Goal: Communication & Community: Ask a question

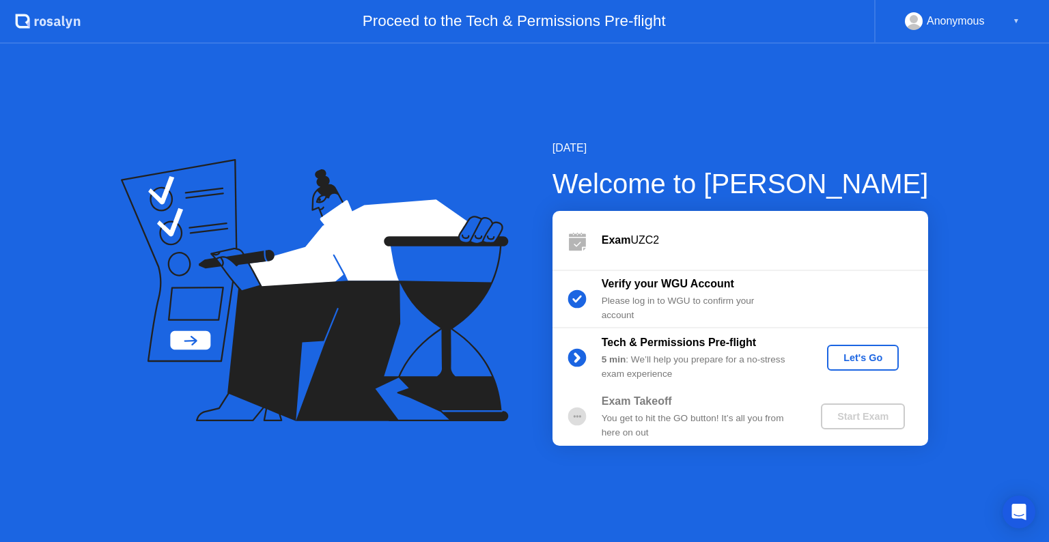
click at [868, 348] on button "Let's Go" at bounding box center [863, 358] width 72 height 26
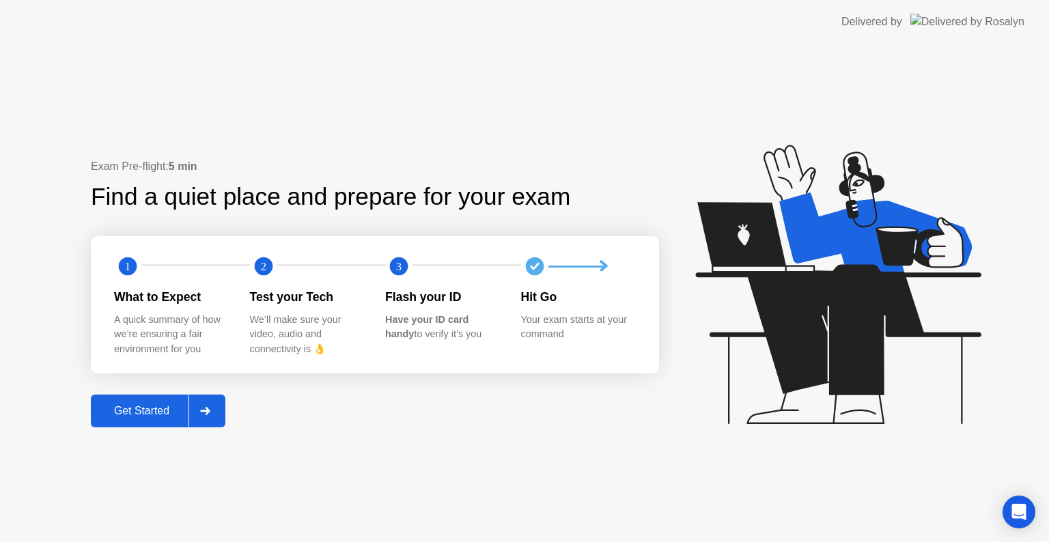
click at [204, 408] on icon at bounding box center [205, 411] width 10 height 8
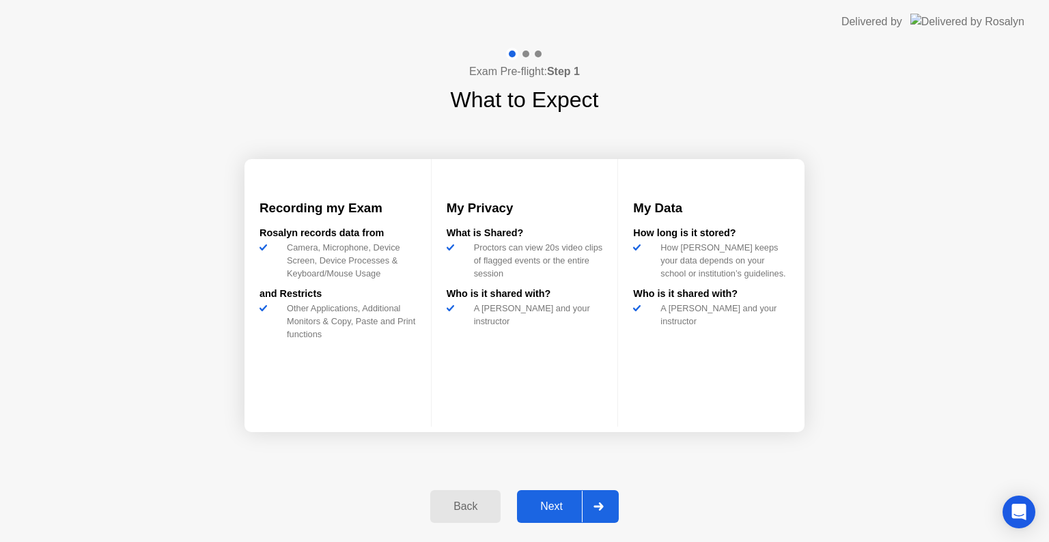
click at [603, 494] on div at bounding box center [598, 506] width 33 height 31
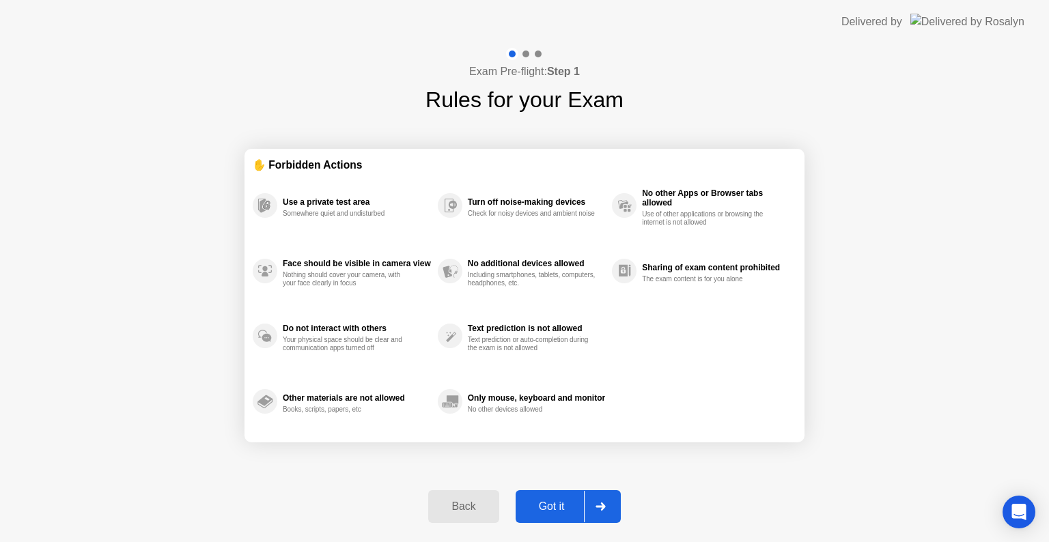
click at [602, 498] on div at bounding box center [600, 506] width 33 height 31
select select "**********"
select select "*******"
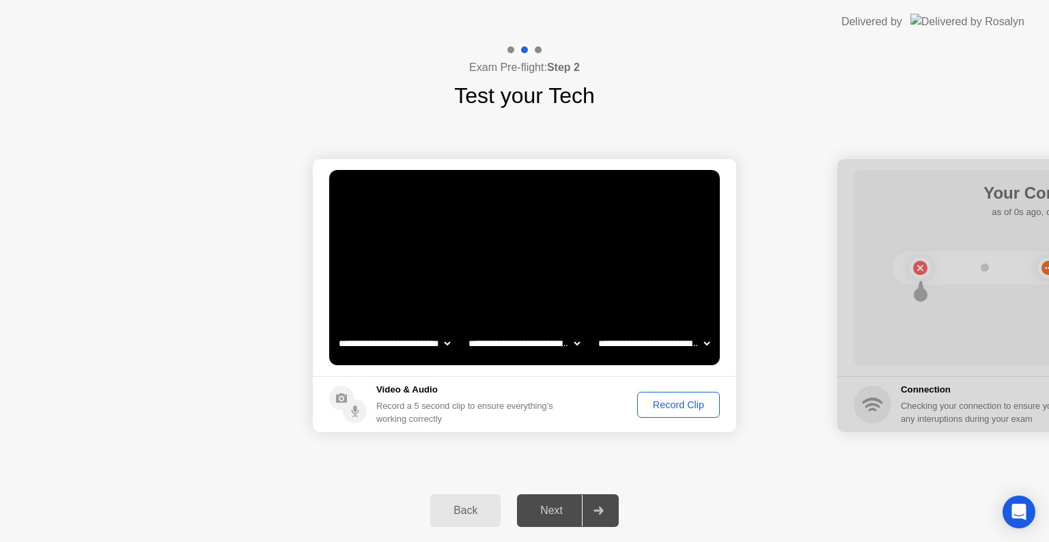
click at [672, 395] on button "Record Clip" at bounding box center [678, 405] width 83 height 26
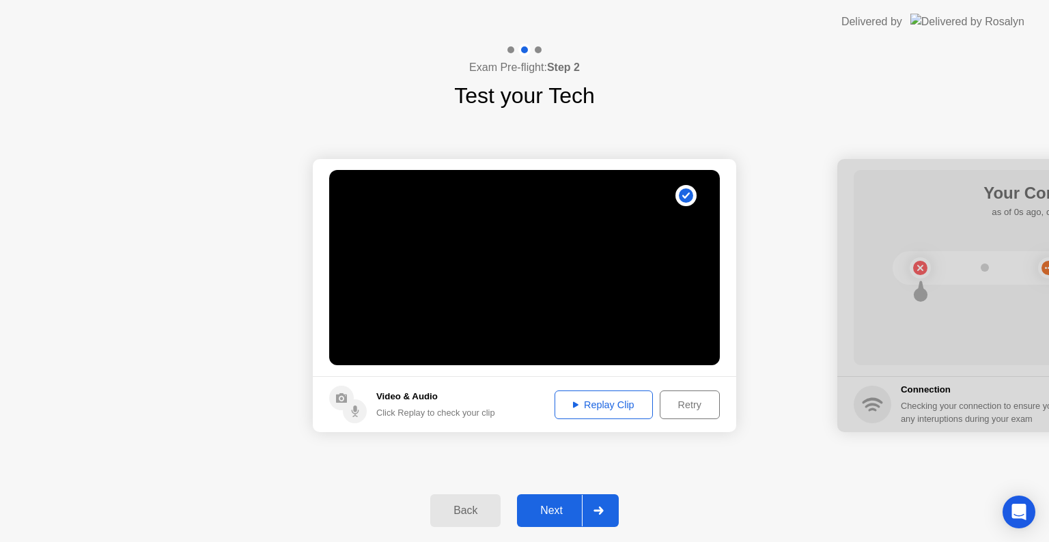
click at [596, 514] on icon at bounding box center [598, 511] width 10 height 8
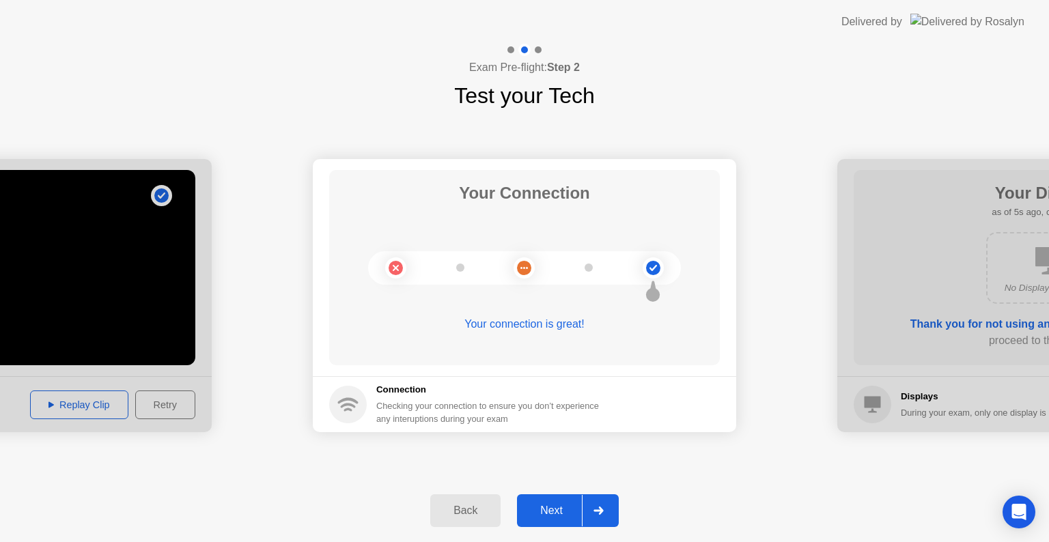
click at [597, 511] on icon at bounding box center [598, 511] width 10 height 8
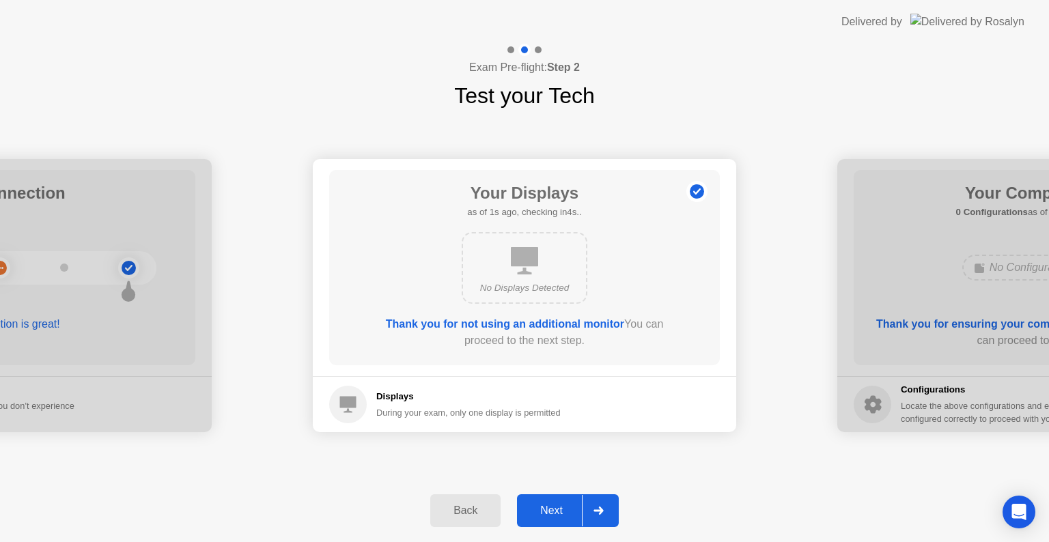
click at [597, 511] on icon at bounding box center [598, 511] width 10 height 8
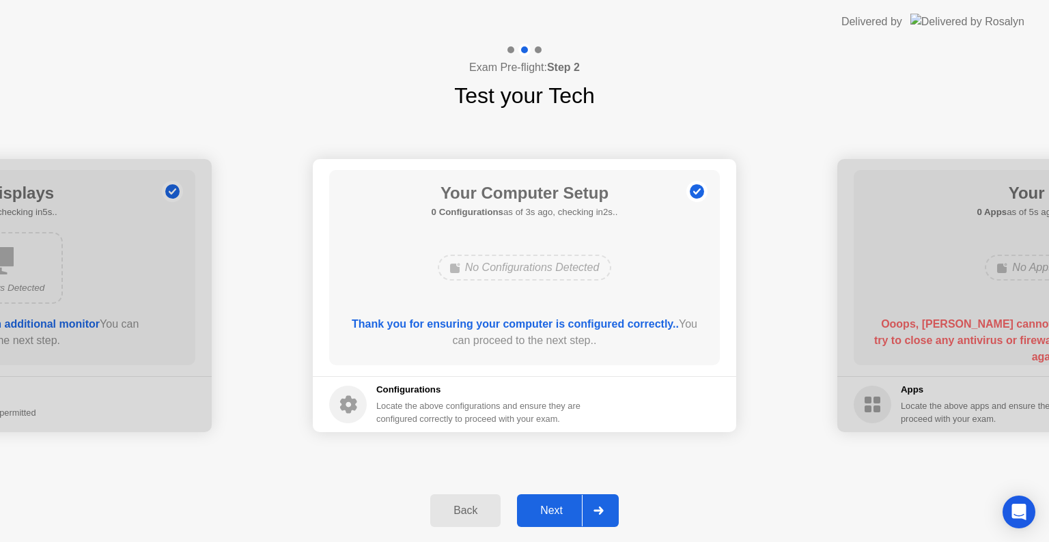
click at [597, 511] on icon at bounding box center [598, 511] width 10 height 8
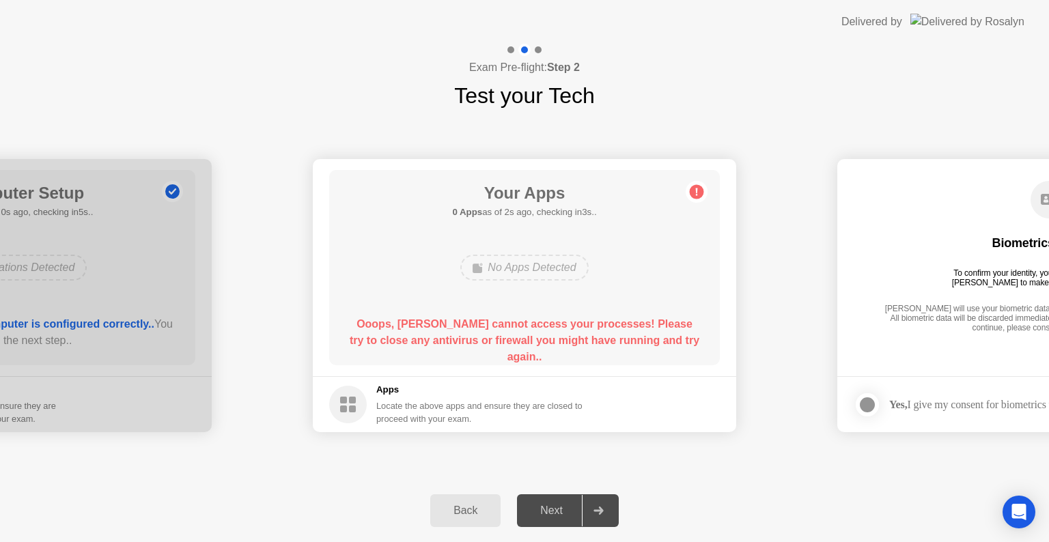
click at [600, 507] on icon at bounding box center [598, 511] width 10 height 8
click at [699, 193] on circle at bounding box center [697, 192] width 14 height 14
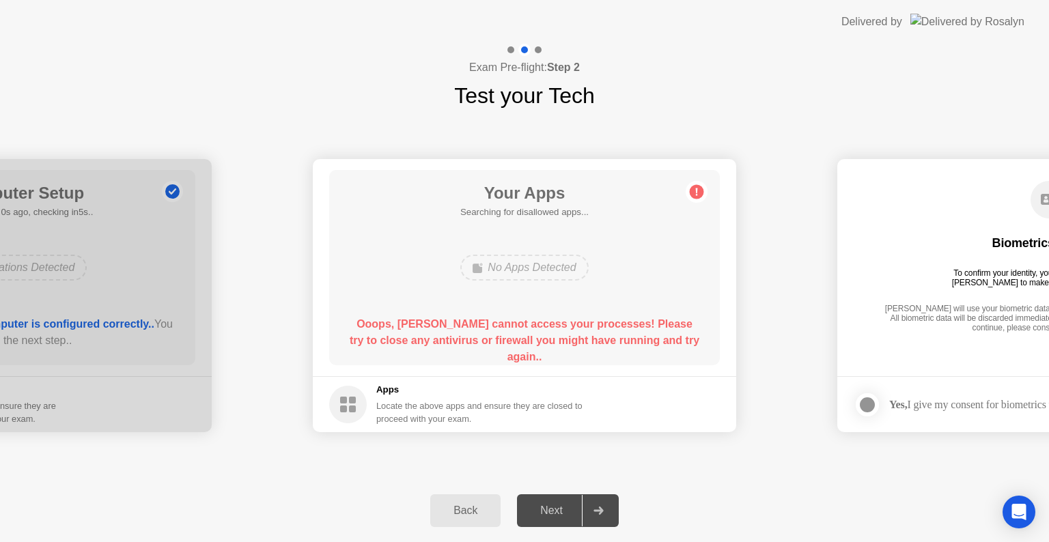
click at [699, 192] on circle at bounding box center [697, 192] width 14 height 14
click at [699, 190] on circle at bounding box center [697, 192] width 14 height 14
click at [699, 191] on circle at bounding box center [697, 192] width 14 height 14
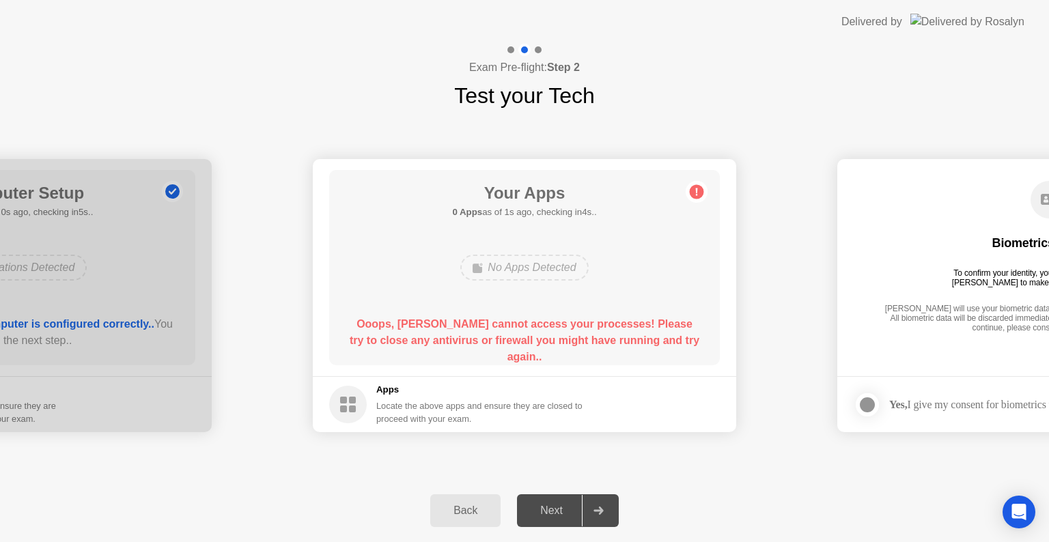
click at [699, 191] on circle at bounding box center [697, 192] width 14 height 14
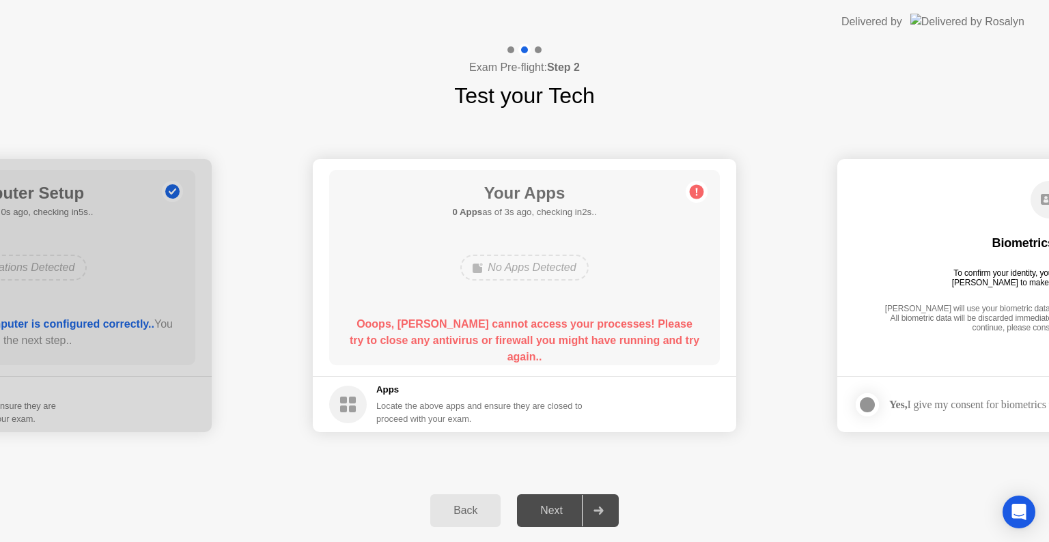
click at [555, 507] on div "Next" at bounding box center [551, 511] width 61 height 12
click at [1017, 505] on icon "Open Intercom Messenger" at bounding box center [1019, 512] width 16 height 18
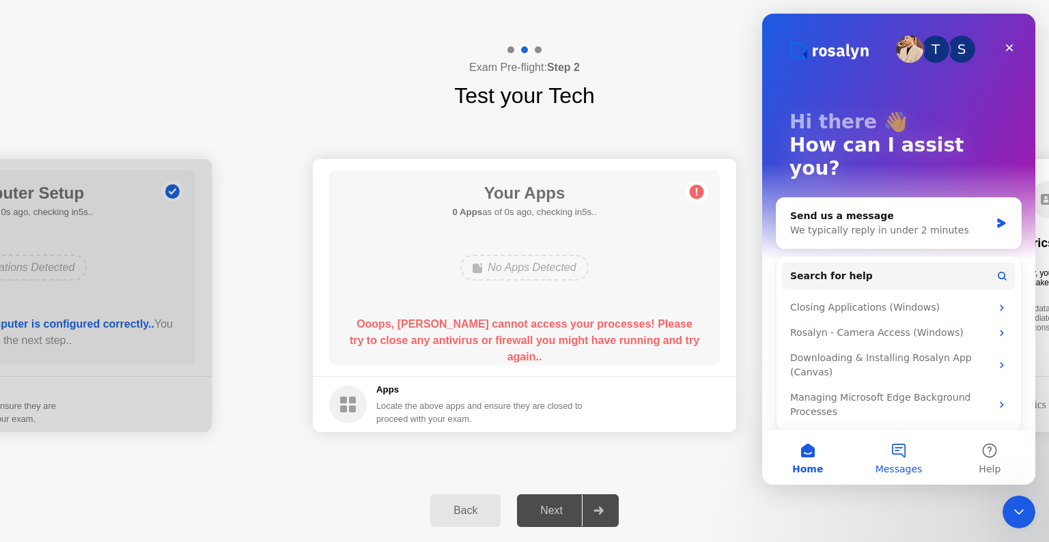
click at [905, 449] on button "Messages" at bounding box center [898, 457] width 91 height 55
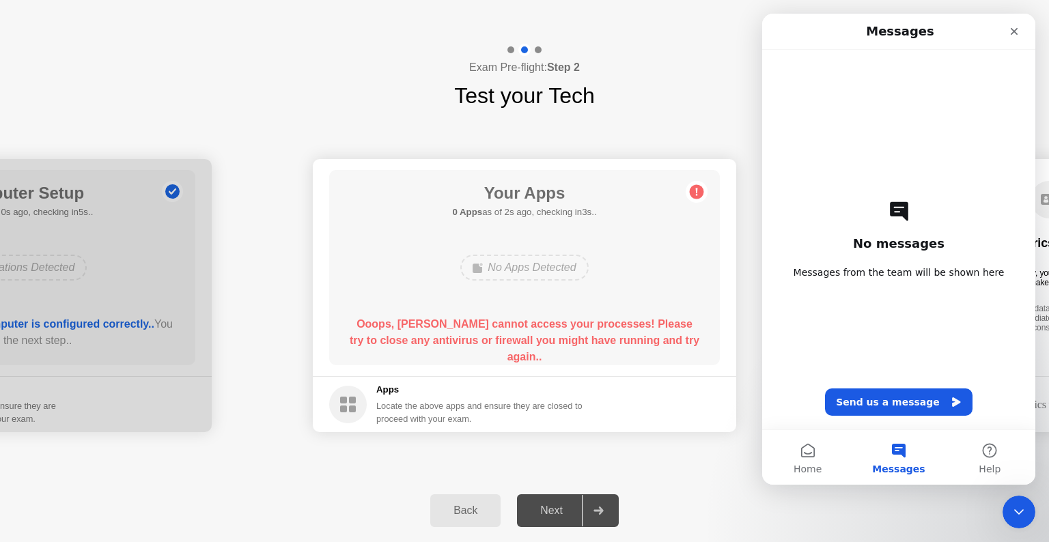
click at [873, 335] on div "No messages Messages from the team will be shown here Send us a message" at bounding box center [898, 240] width 225 height 380
click at [874, 401] on button "Send us a message" at bounding box center [899, 402] width 148 height 27
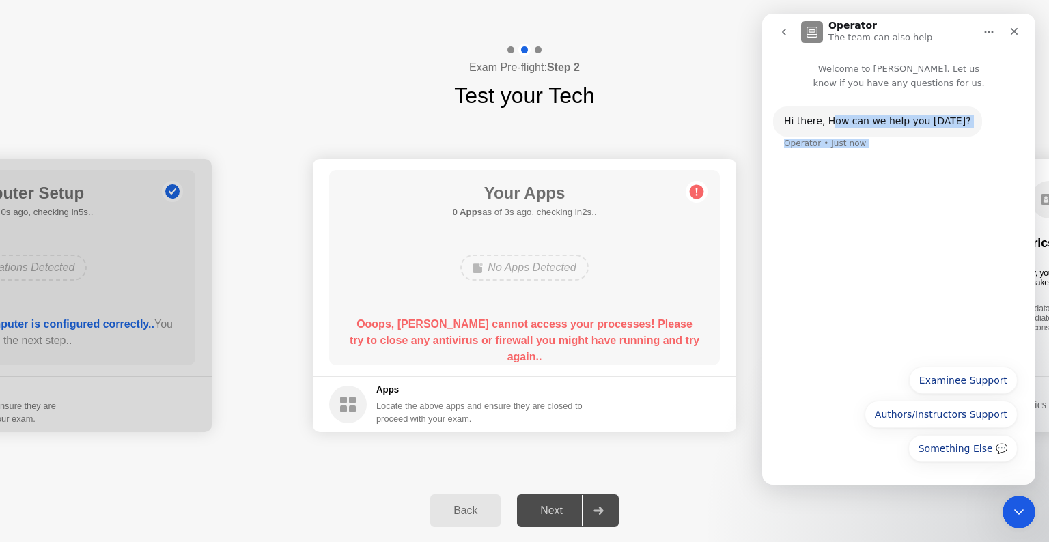
drag, startPoint x: 806, startPoint y: 203, endPoint x: 837, endPoint y: 199, distance: 31.0
click at [833, 201] on div "Hi ​there, How can we help you [DATE]? Operator • Just now" at bounding box center [898, 224] width 273 height 268
click at [826, 175] on div "Hi ​there, How can we help you [DATE]? Operator • Just now" at bounding box center [898, 224] width 273 height 268
drag, startPoint x: 826, startPoint y: 175, endPoint x: 828, endPoint y: 148, distance: 27.5
click at [828, 164] on div "Hi ​there, How can we help you [DATE]? Operator • Just now" at bounding box center [898, 224] width 273 height 268
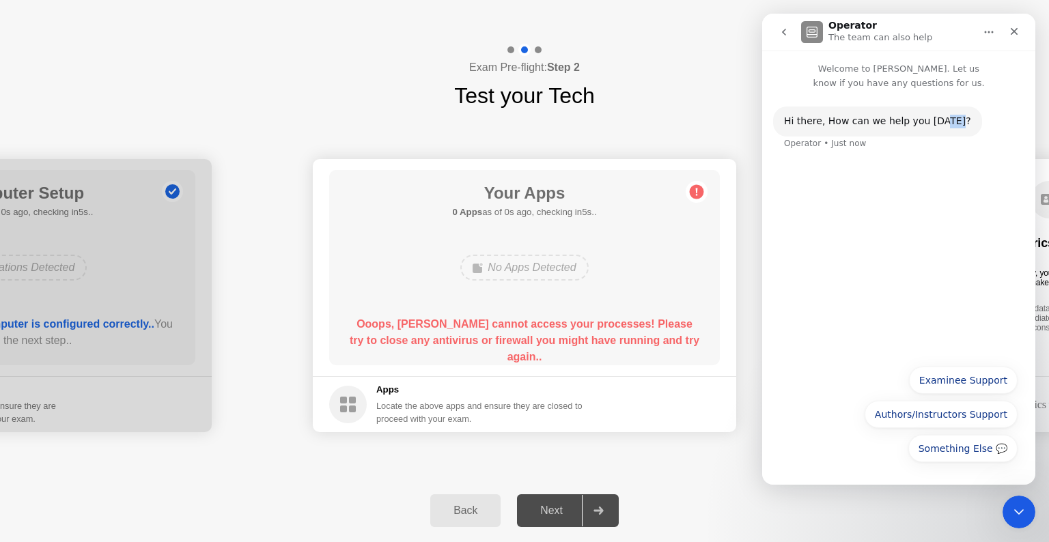
drag, startPoint x: 945, startPoint y: 117, endPoint x: 968, endPoint y: 111, distance: 24.0
click at [960, 115] on div "Hi ​there, How can we help you [DATE]? Operator • Just now" at bounding box center [898, 137] width 251 height 60
click at [968, 111] on div "Hi ​there, How can we help you [DATE]? Operator • Just now" at bounding box center [898, 137] width 251 height 60
click at [933, 374] on button "Examinee Support" at bounding box center [963, 380] width 109 height 27
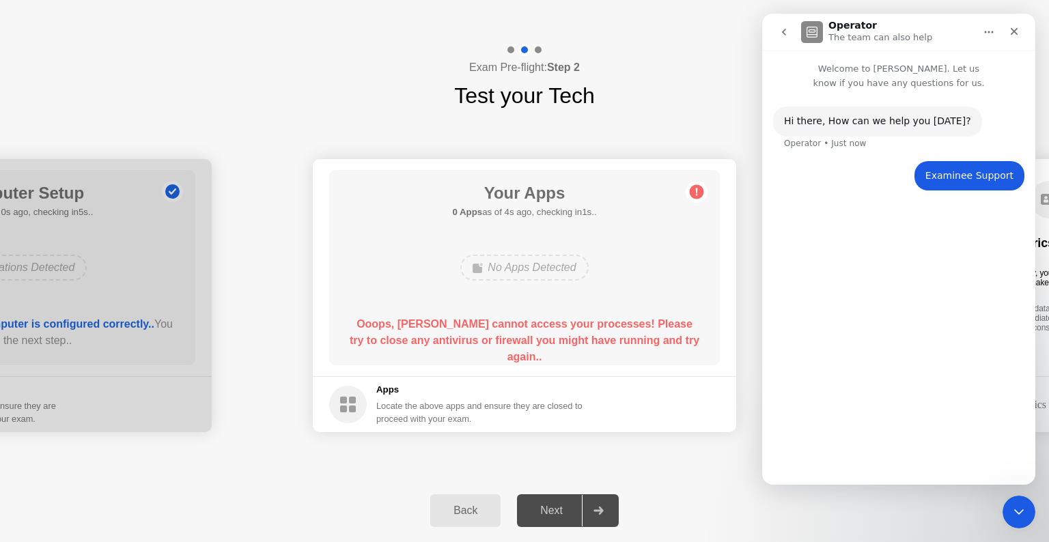
click at [892, 260] on div "Hi ​there, How can we help you [DATE]? Operator • Just now Examinee Support • J…" at bounding box center [898, 281] width 273 height 383
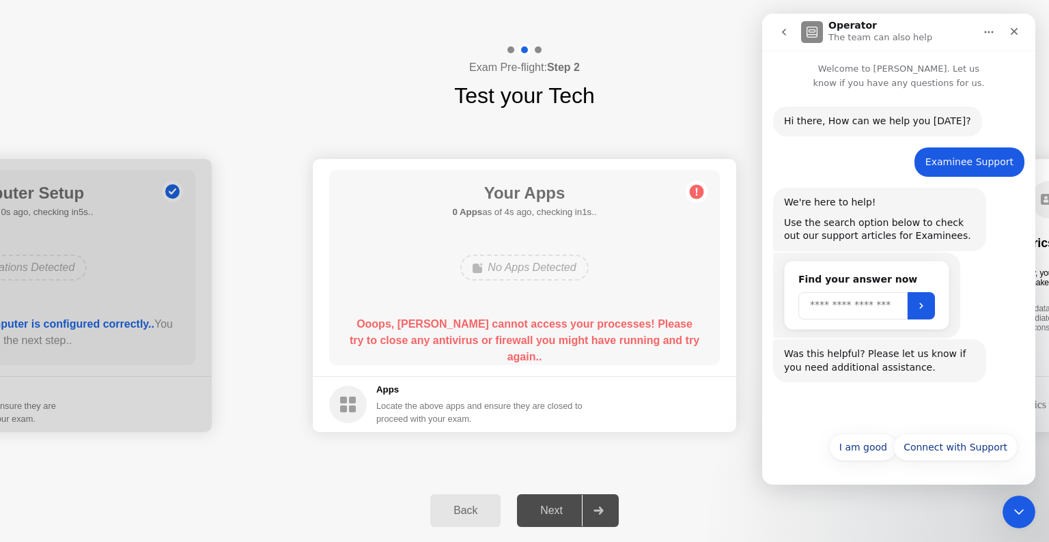
click at [866, 307] on input "Search" at bounding box center [852, 305] width 109 height 27
type input "********"
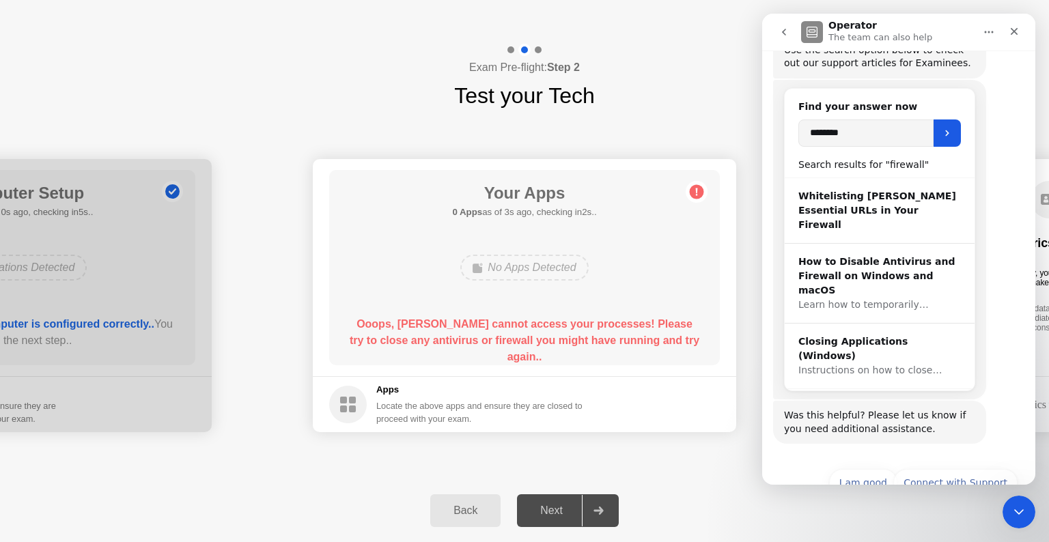
scroll to position [208, 0]
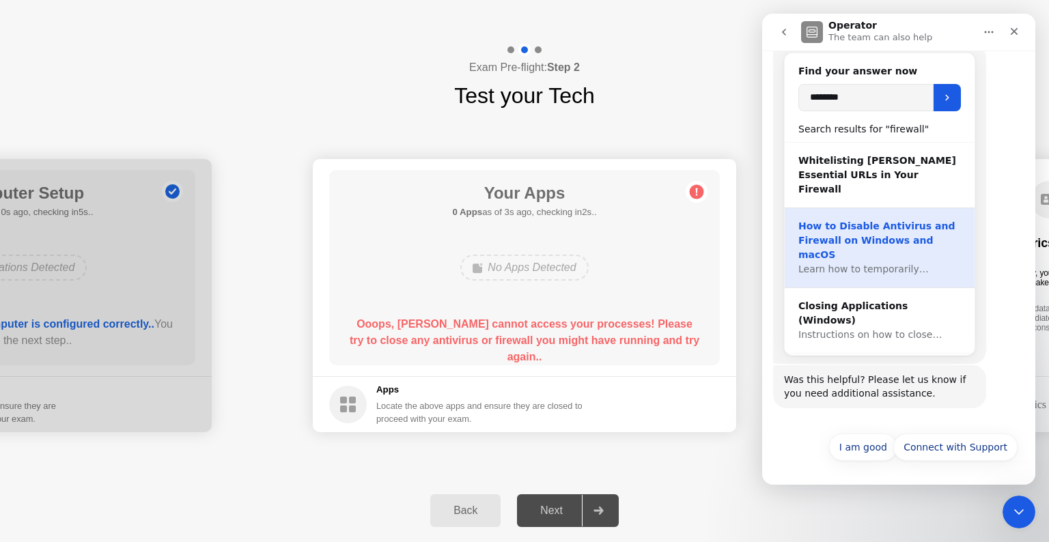
click at [880, 220] on div "How to Disable Antivirus and Firewall on Windows and macOS" at bounding box center [879, 240] width 163 height 43
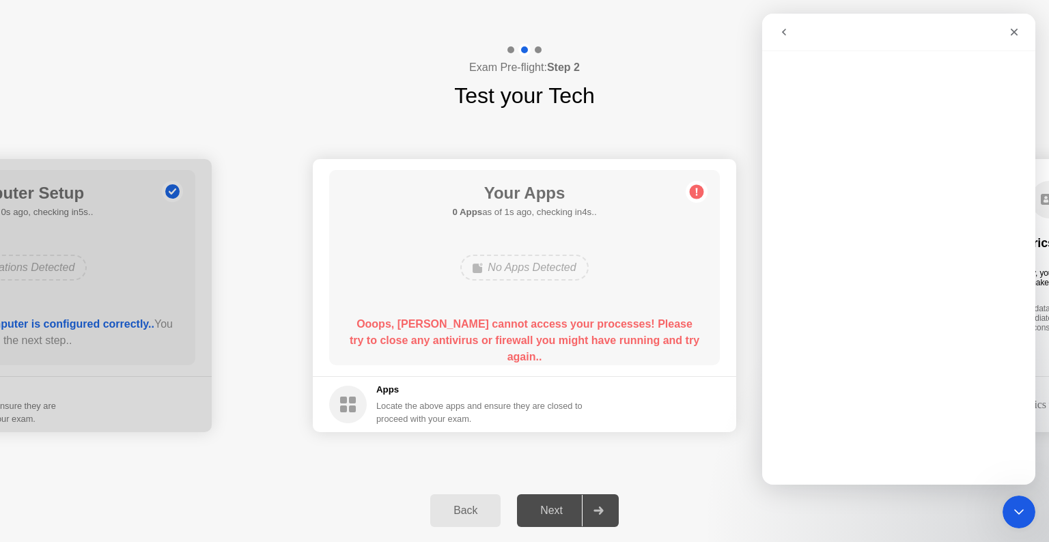
click at [792, 30] on button "go back" at bounding box center [784, 32] width 26 height 26
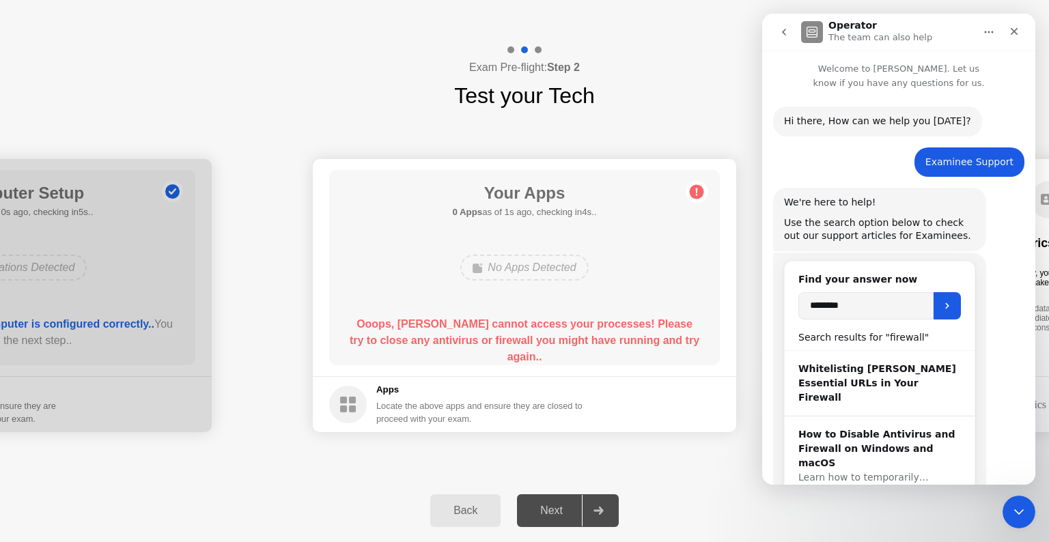
scroll to position [208, 0]
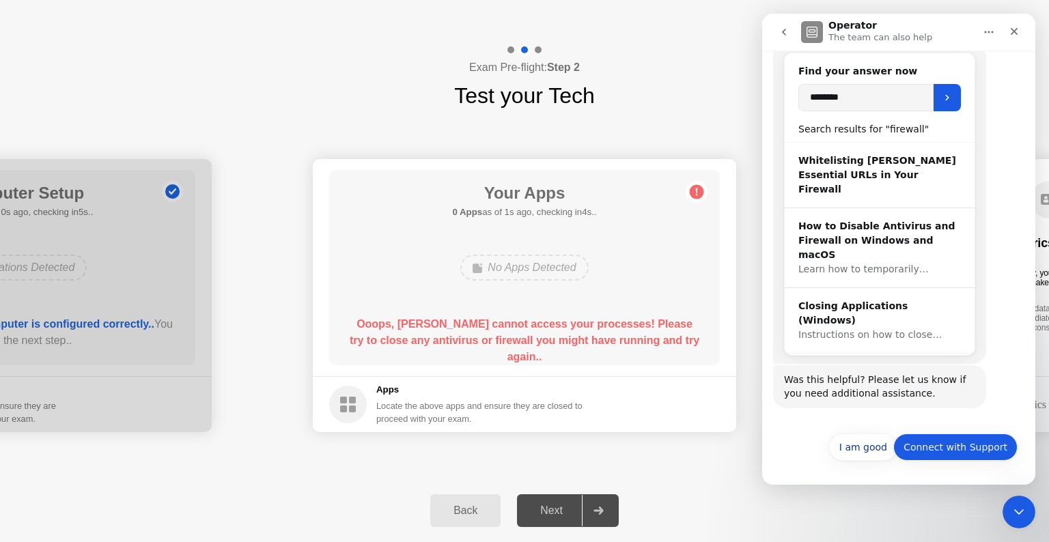
click at [953, 442] on button "Connect with Support" at bounding box center [955, 447] width 124 height 27
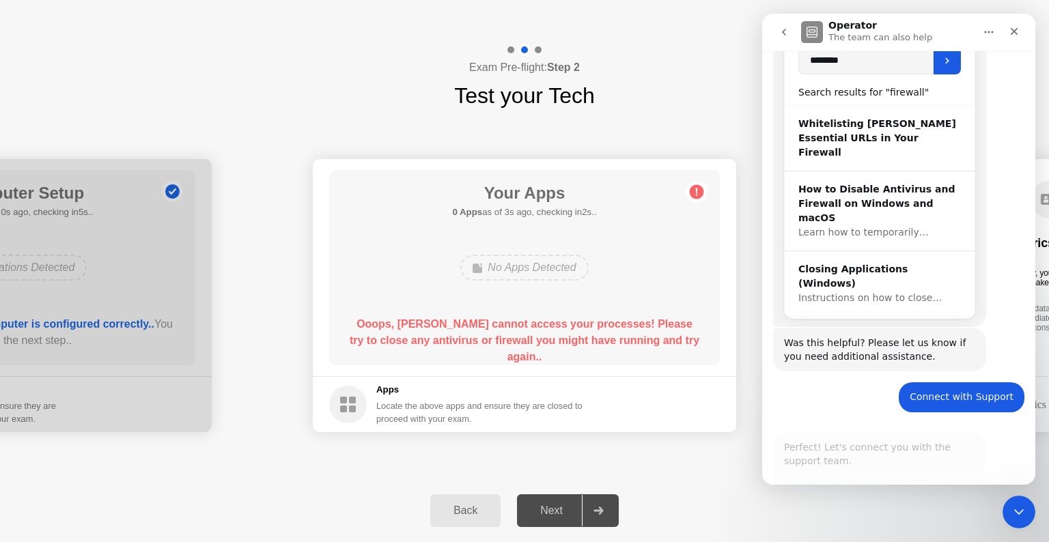
scroll to position [407, 0]
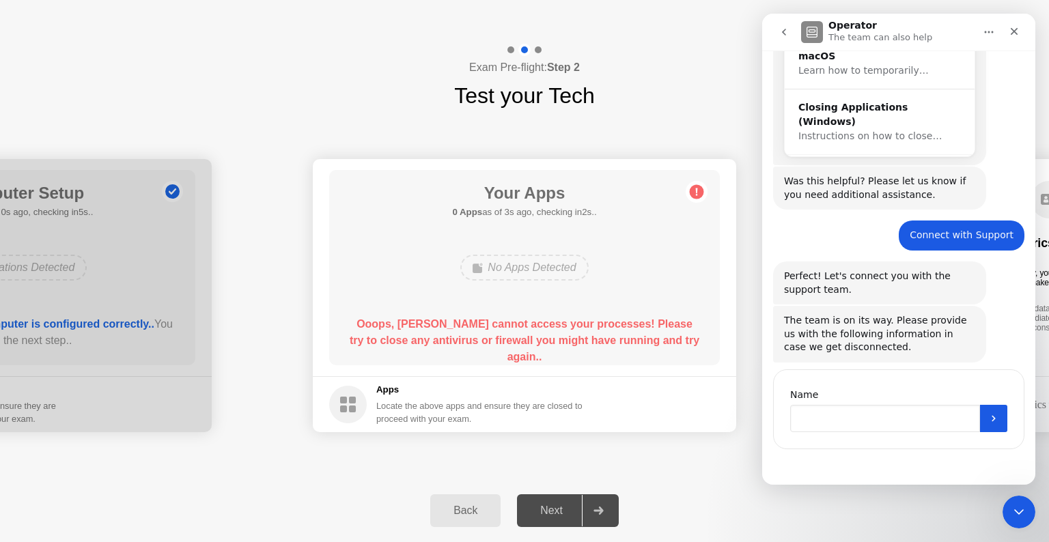
click at [826, 420] on input "Name" at bounding box center [885, 418] width 190 height 27
type input "*******"
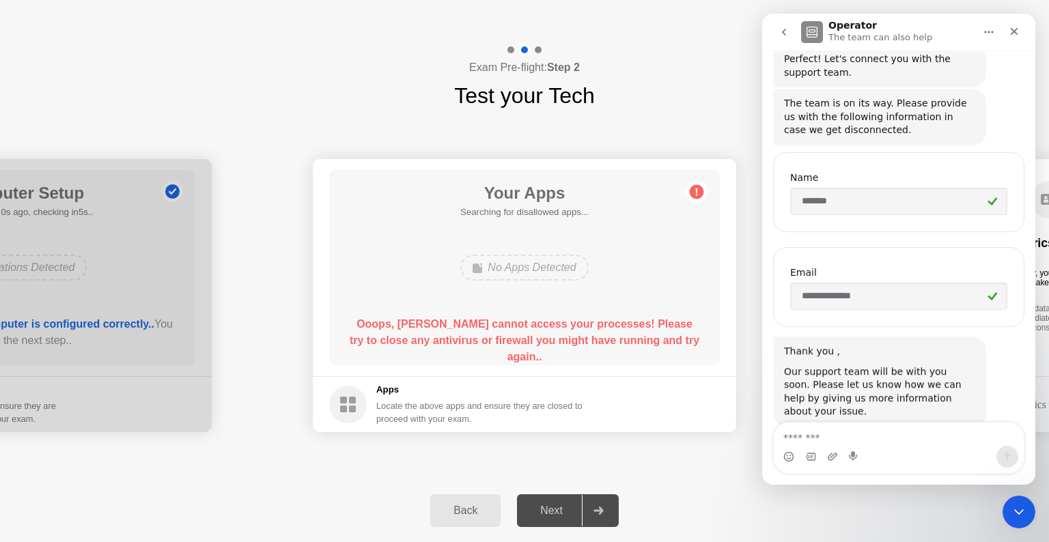
scroll to position [643, 0]
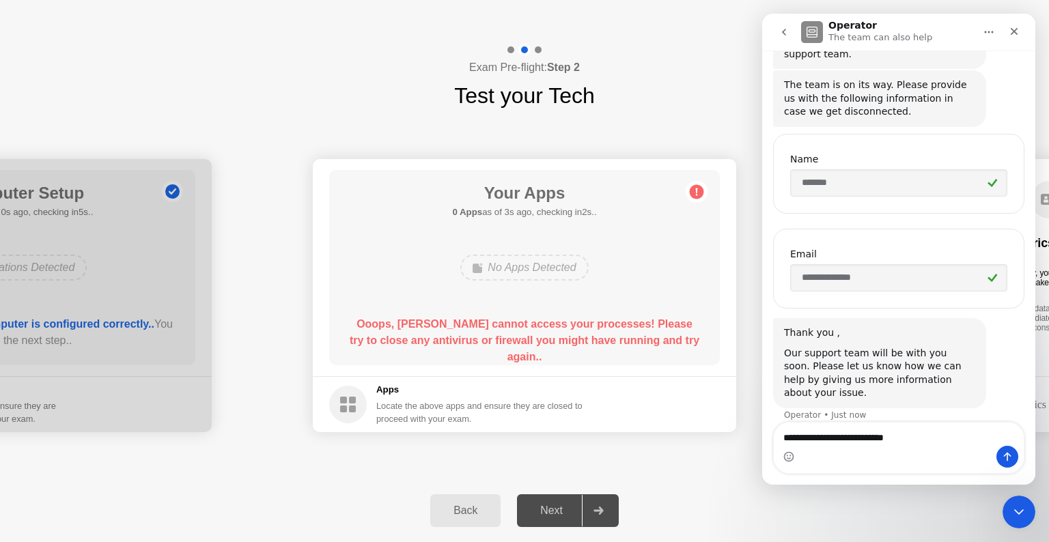
type textarea "**********"
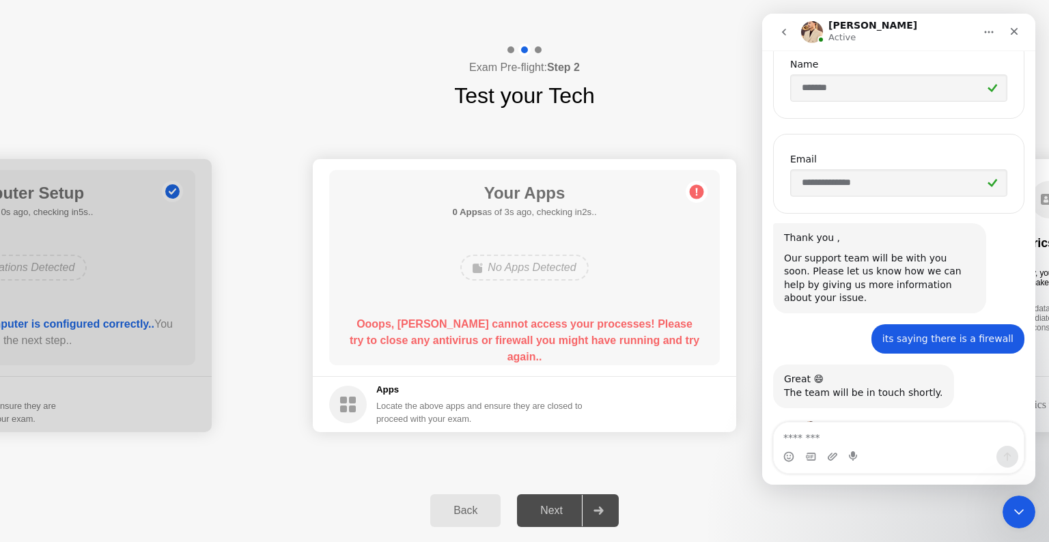
scroll to position [837, 0]
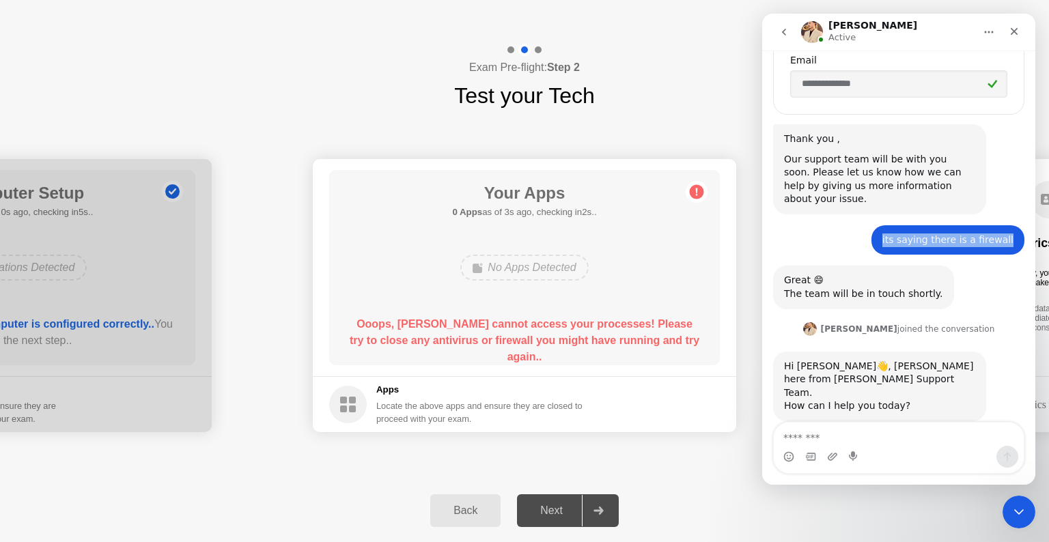
drag, startPoint x: 893, startPoint y: 222, endPoint x: 1013, endPoint y: 219, distance: 120.2
click at [1013, 225] on div "its saying there is a firewall [PERSON_NAME] • Just now" at bounding box center [947, 240] width 153 height 30
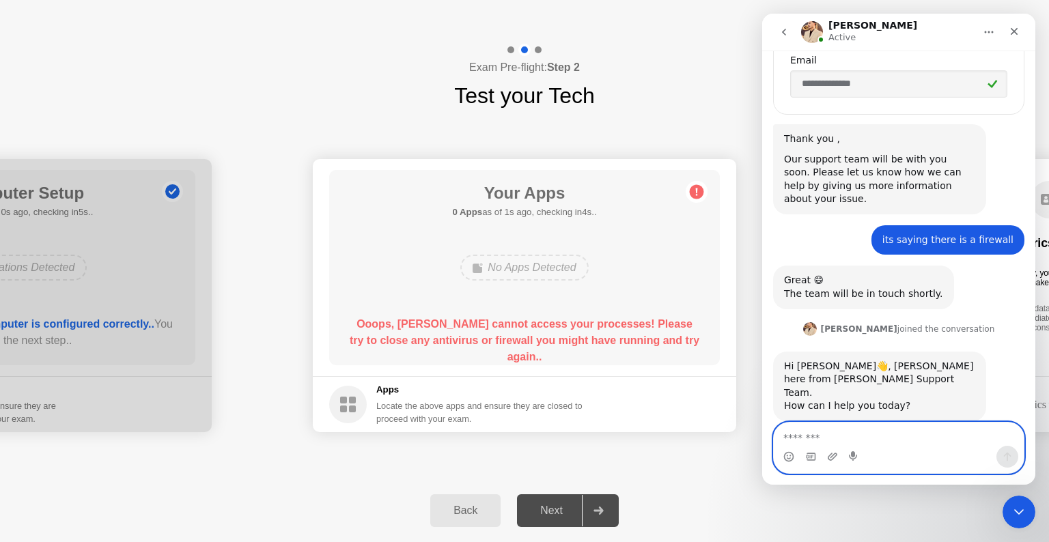
click at [817, 433] on textarea "Message…" at bounding box center [899, 434] width 250 height 23
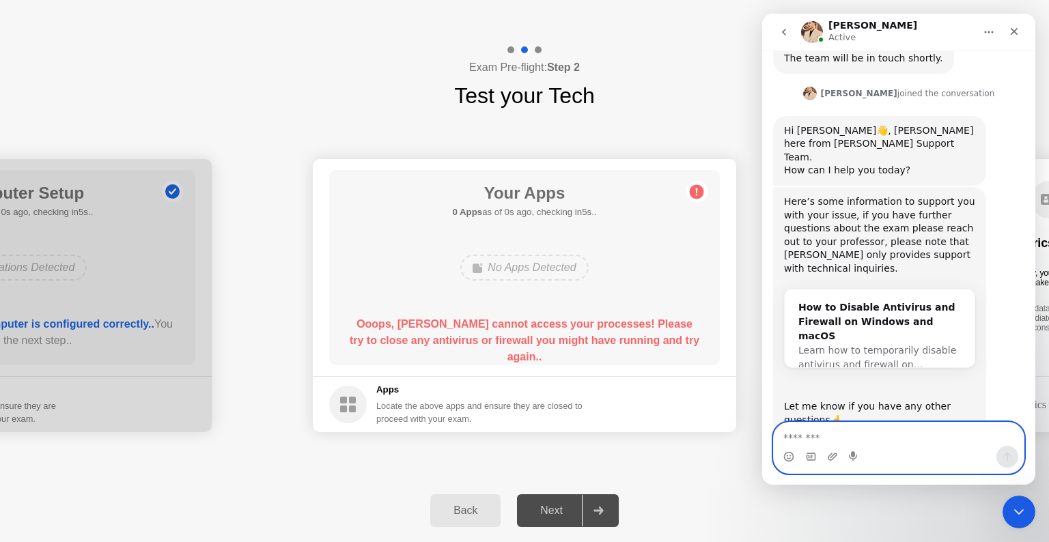
scroll to position [1073, 0]
click at [817, 431] on textarea "Message…" at bounding box center [899, 434] width 250 height 23
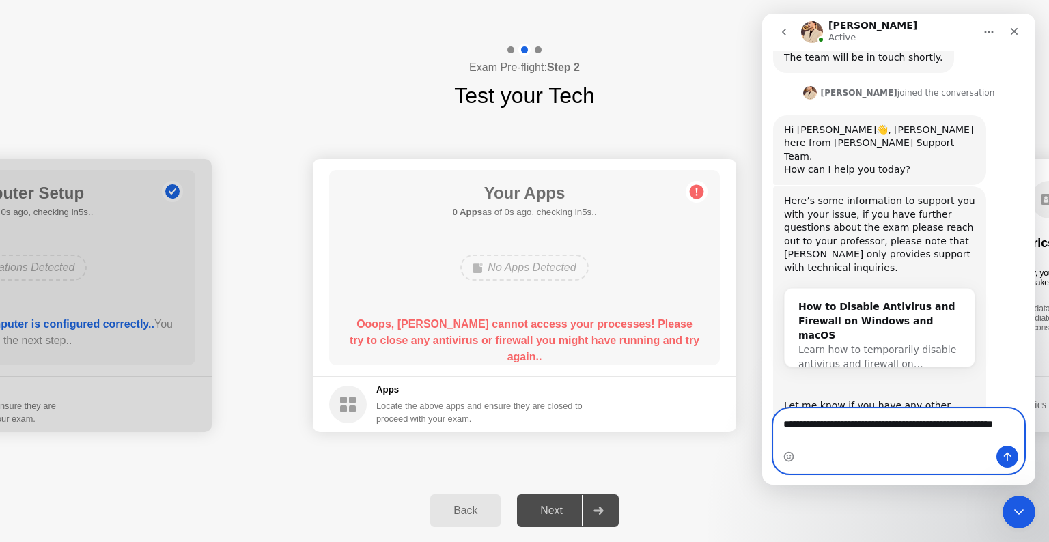
scroll to position [1087, 0]
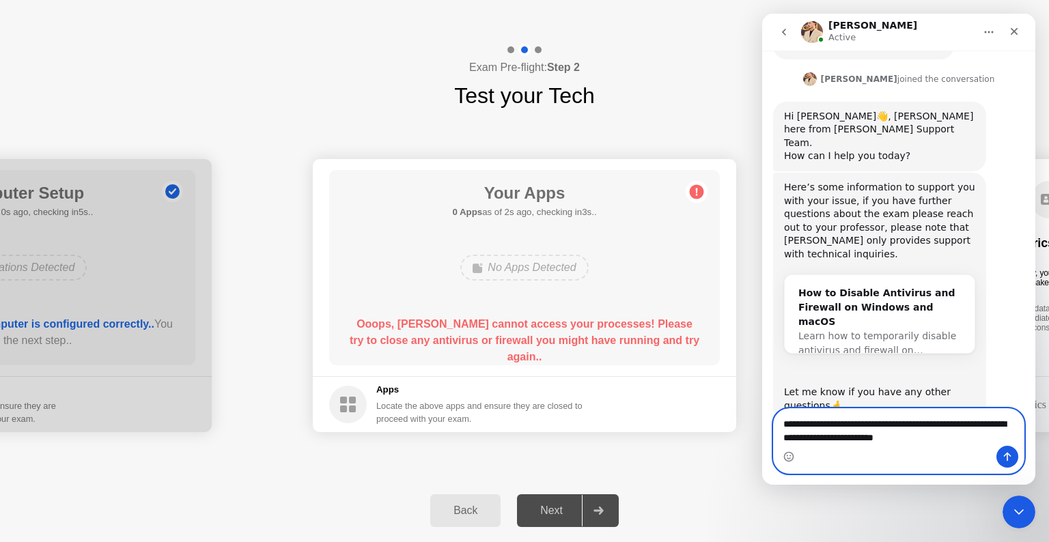
type textarea "**********"
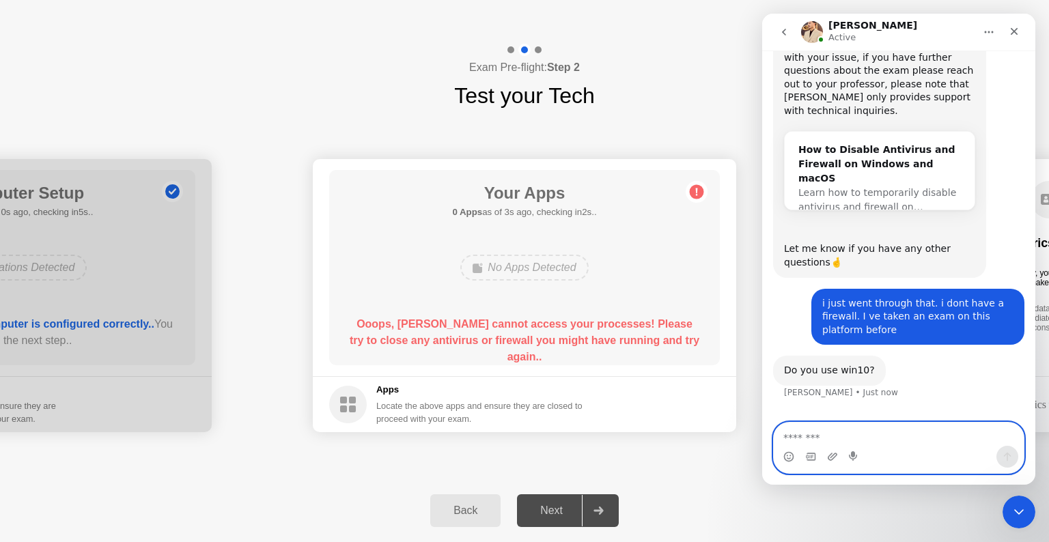
scroll to position [1233, 0]
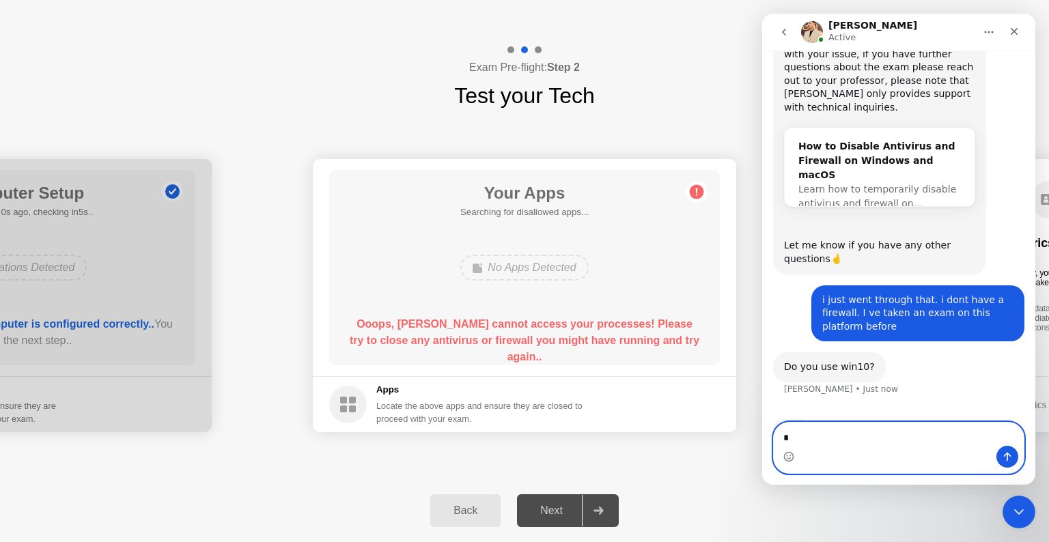
type textarea "**"
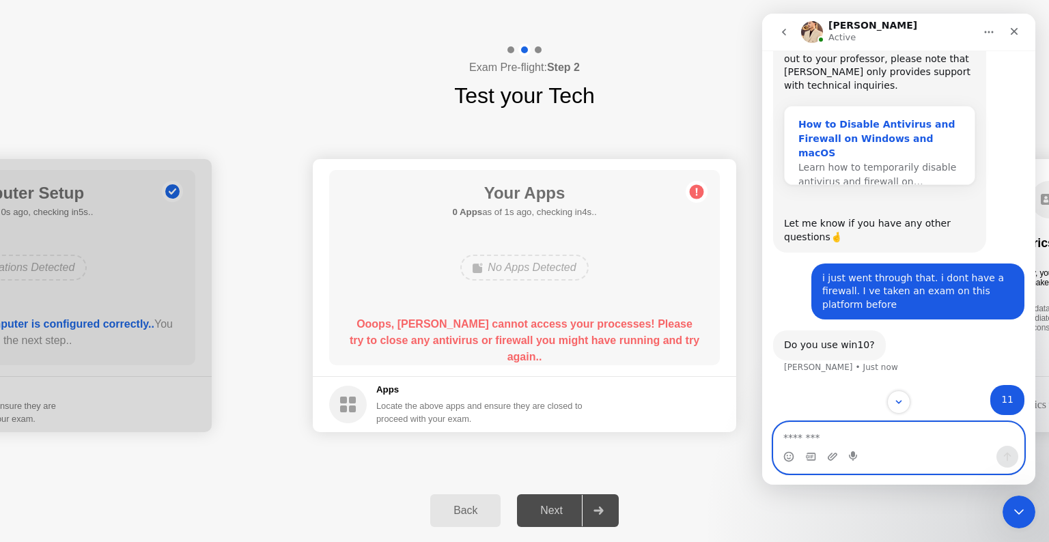
scroll to position [1274, 0]
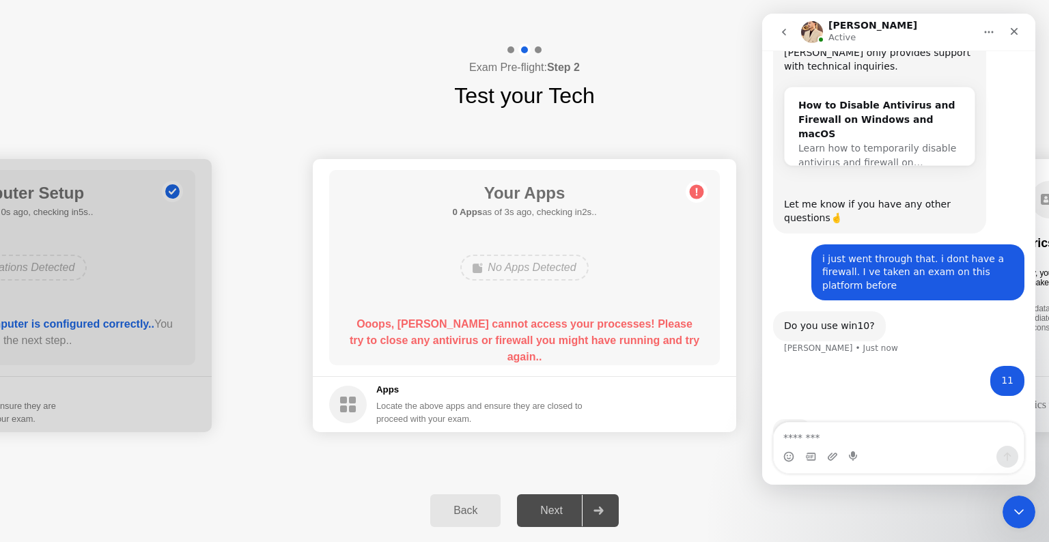
click at [352, 401] on rect at bounding box center [352, 400] width 7 height 7
click at [346, 402] on rect at bounding box center [343, 400] width 7 height 7
click at [594, 326] on b "Ooops, [PERSON_NAME] cannot access your processes! Please try to close any anti…" at bounding box center [525, 340] width 350 height 44
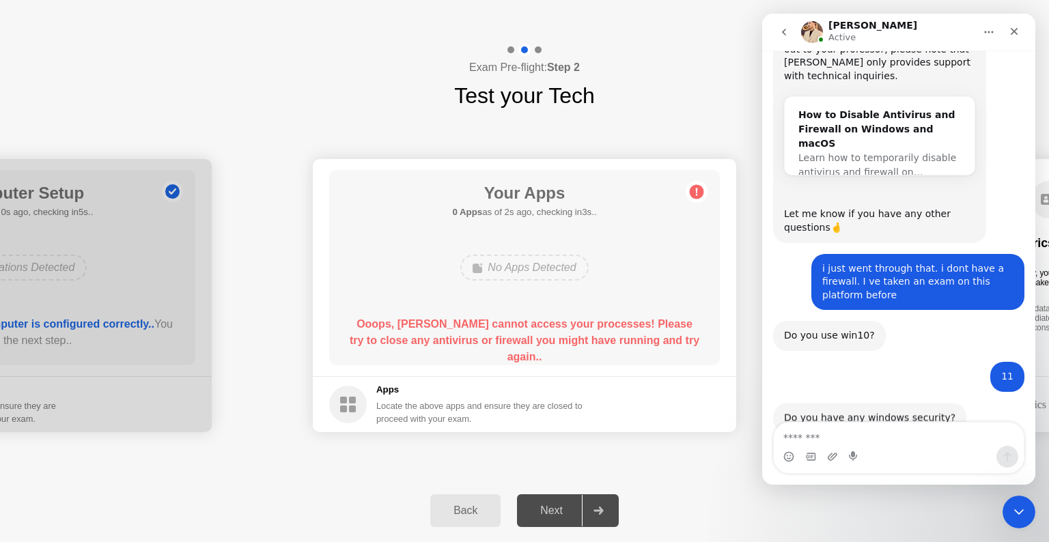
scroll to position [1262, 0]
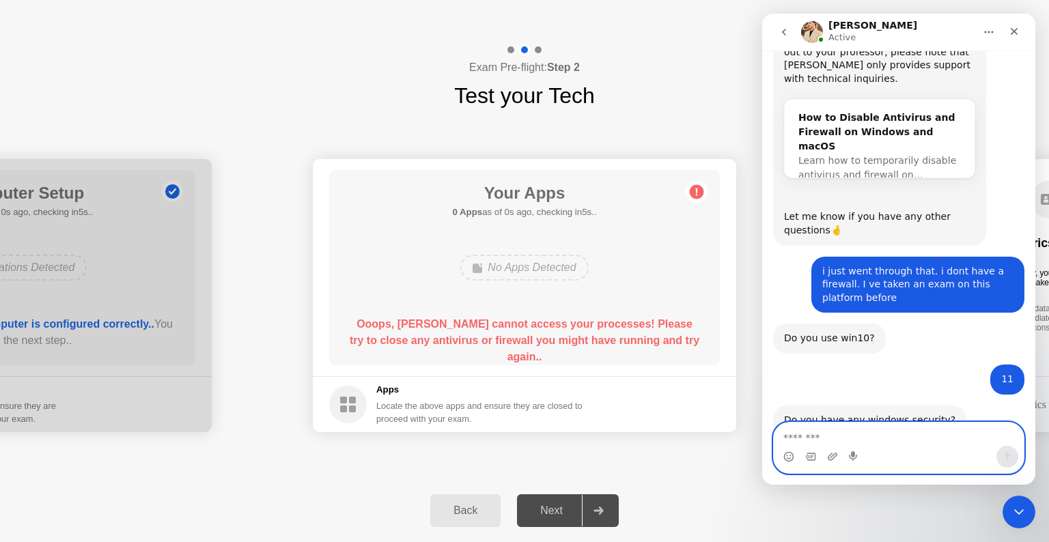
click at [811, 436] on textarea "Message…" at bounding box center [899, 434] width 250 height 23
type textarea "**********"
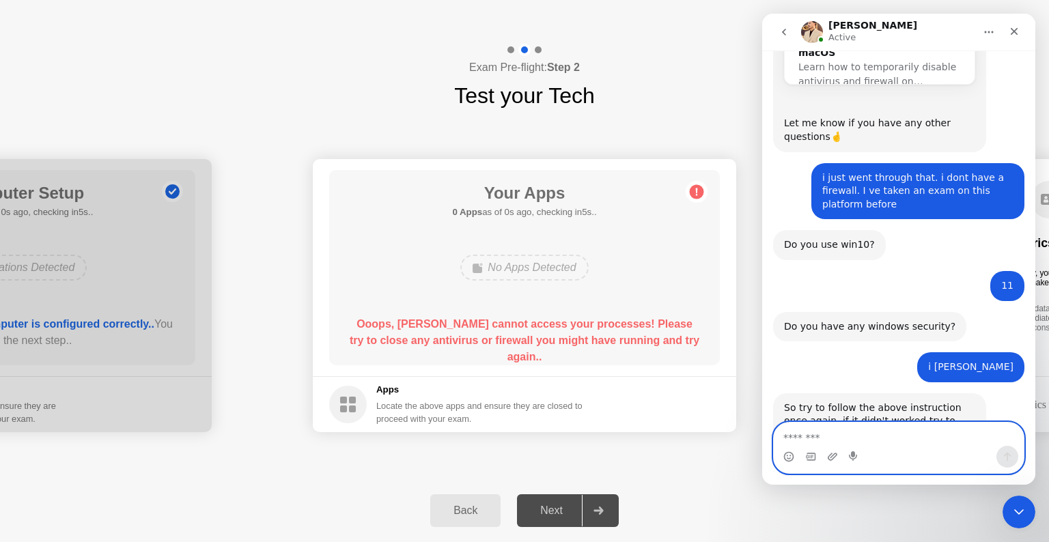
scroll to position [1371, 0]
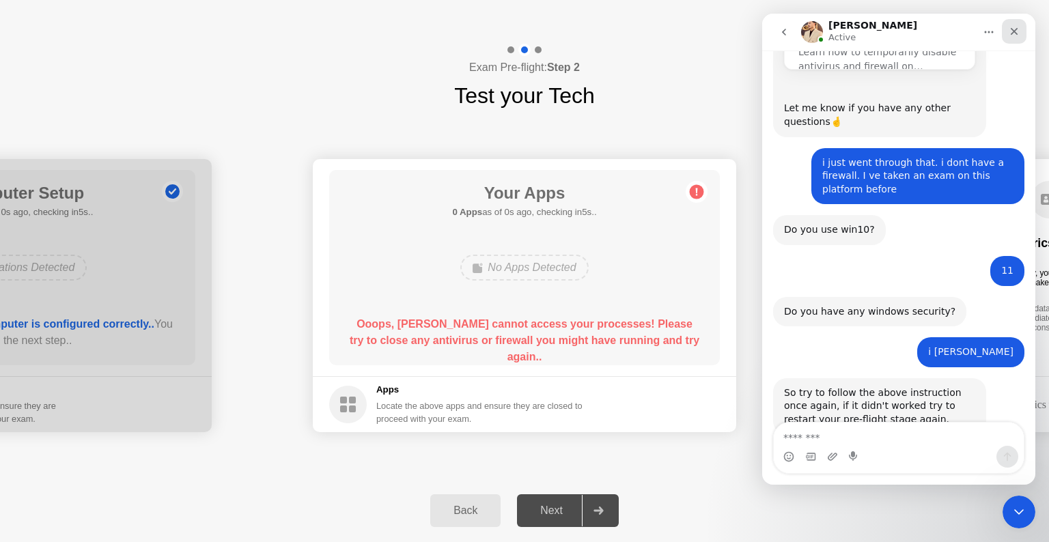
click at [1018, 25] on div "Close" at bounding box center [1014, 31] width 25 height 25
